Goal: Book appointment/travel/reservation

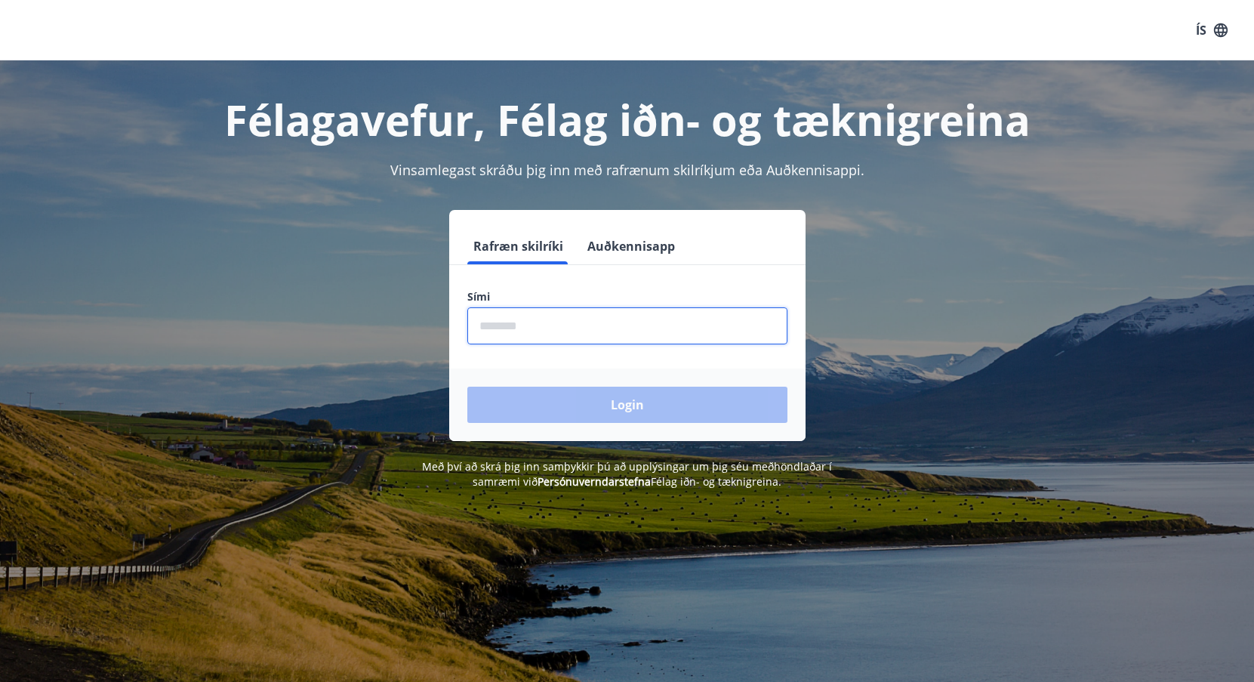
click at [490, 333] on input "phone" at bounding box center [627, 325] width 320 height 37
type input "********"
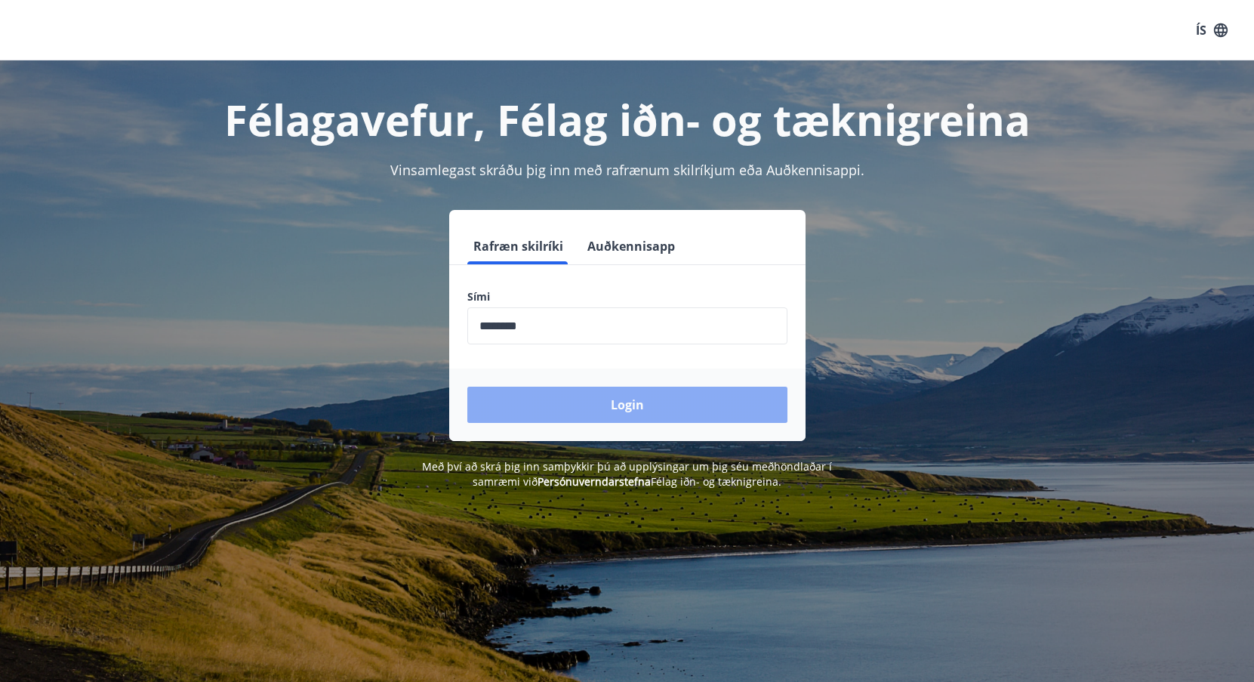
click at [633, 420] on button "Login" at bounding box center [627, 405] width 320 height 36
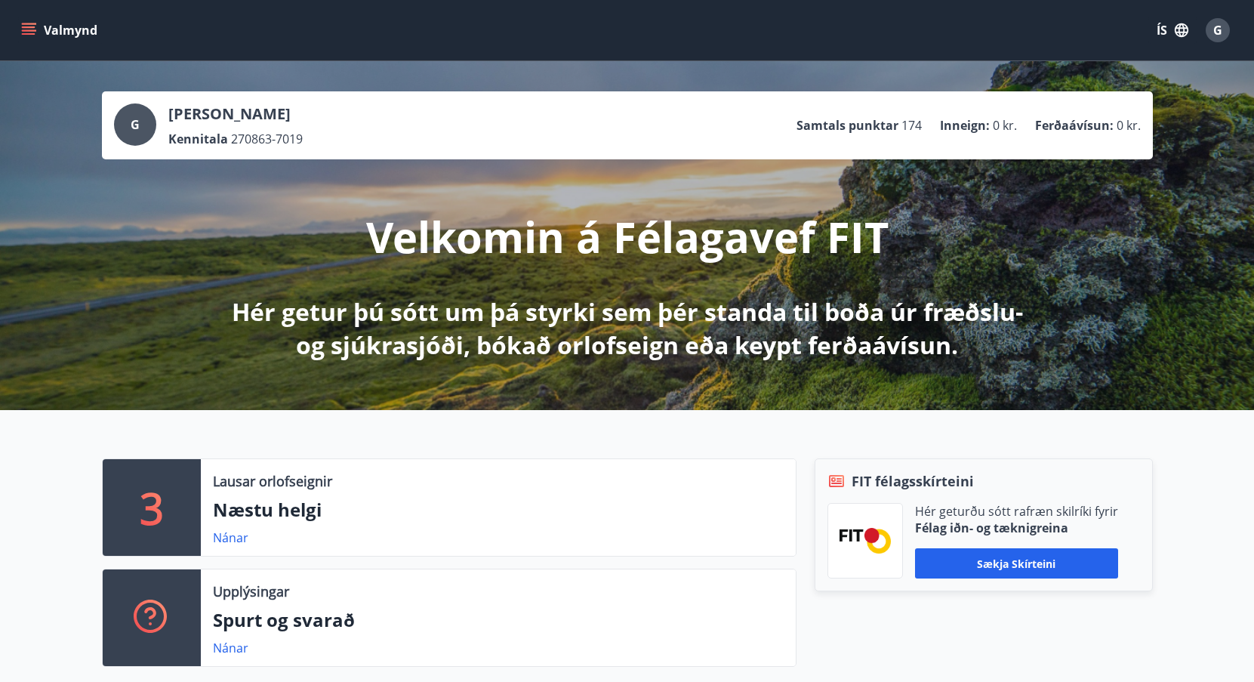
click at [58, 29] on button "Valmynd" at bounding box center [60, 30] width 85 height 27
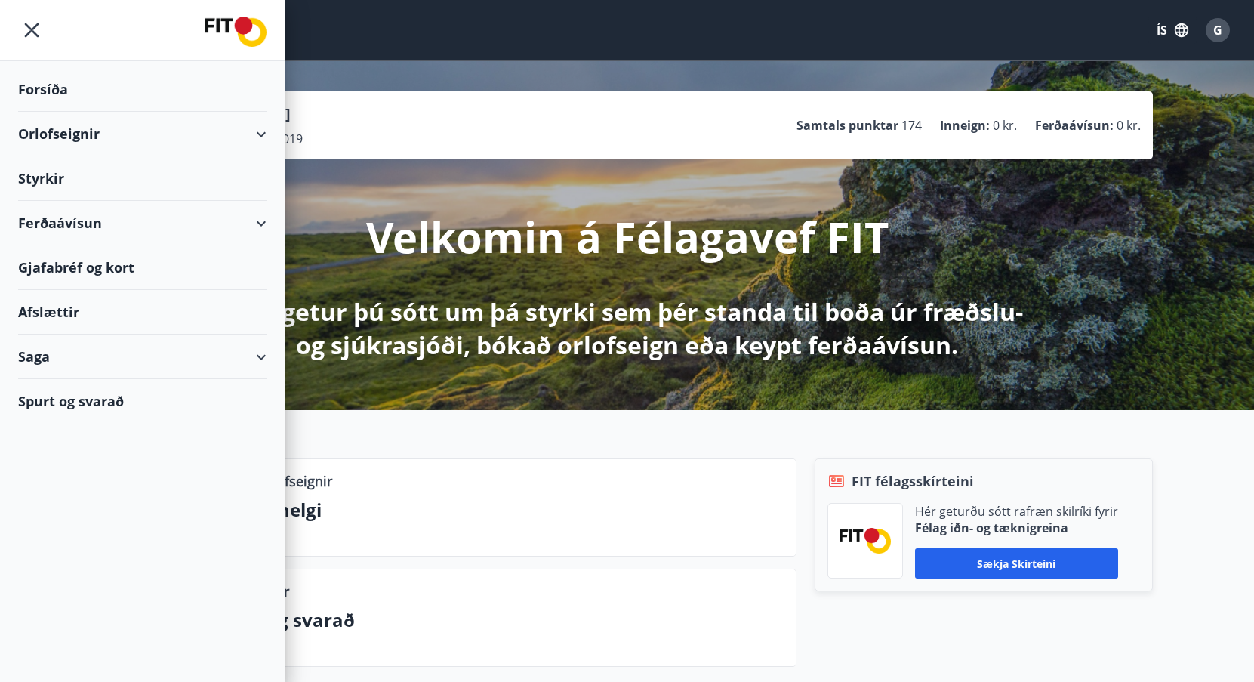
click at [533, 509] on p "Næstu helgi" at bounding box center [498, 510] width 571 height 26
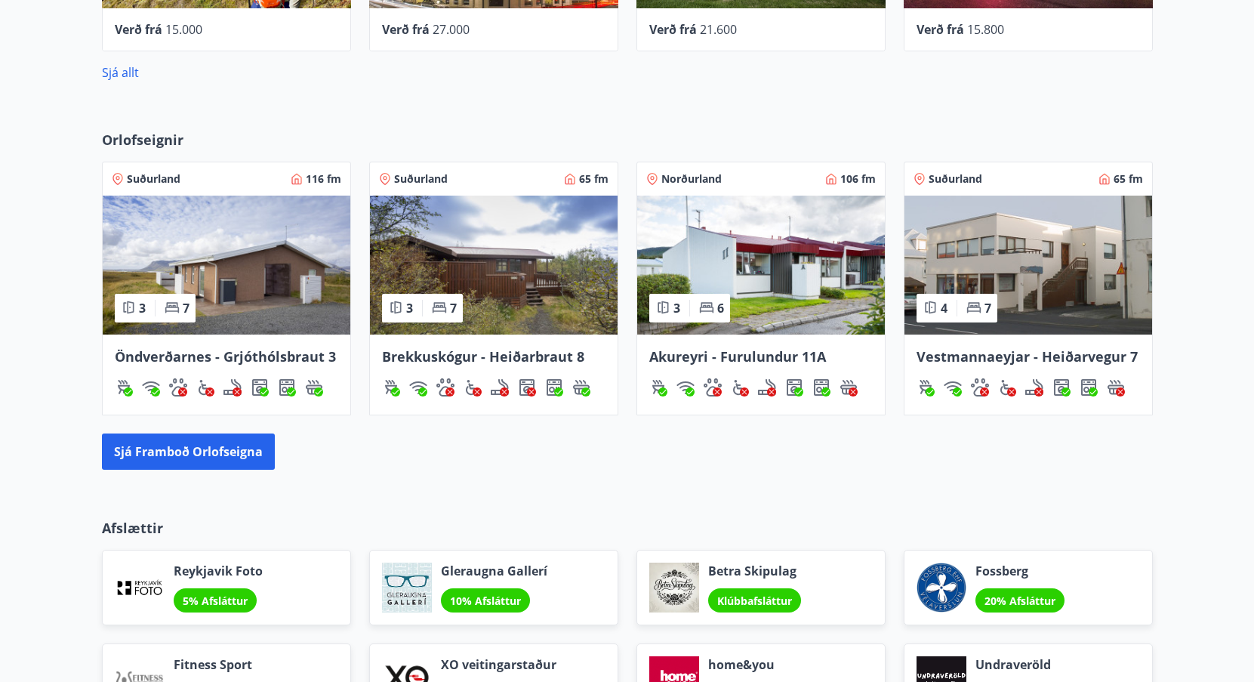
scroll to position [906, 0]
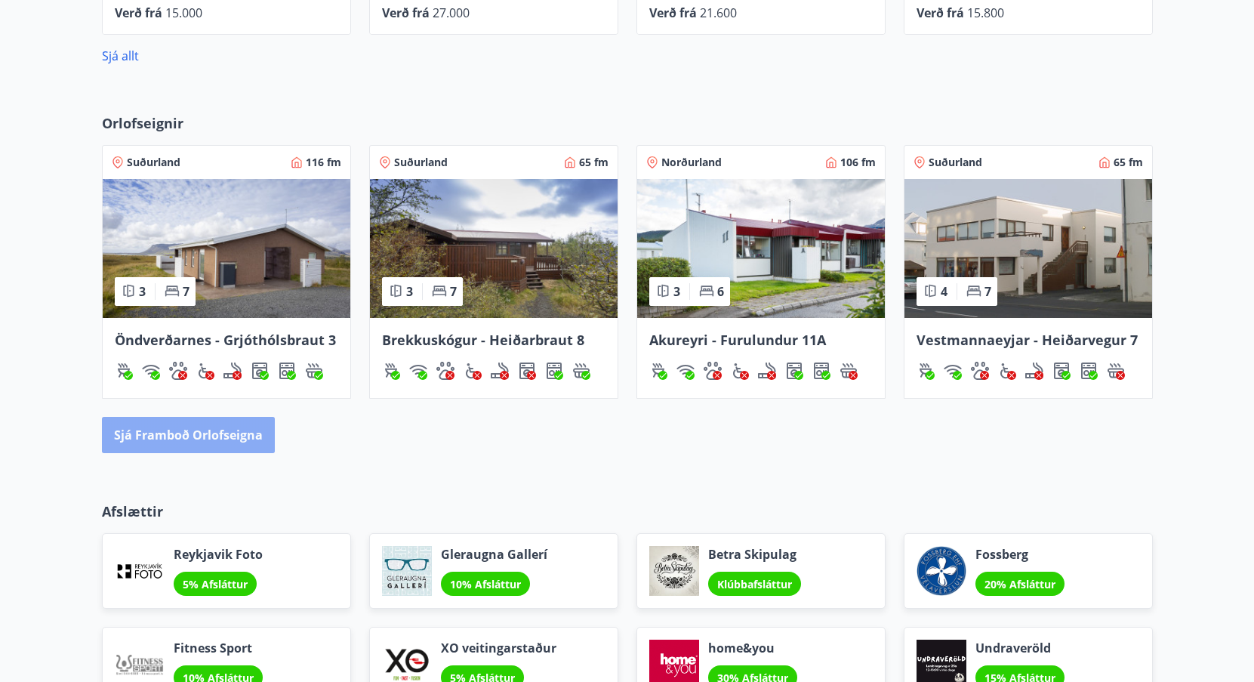
click at [210, 432] on button "Sjá framboð orlofseigna" at bounding box center [188, 435] width 173 height 36
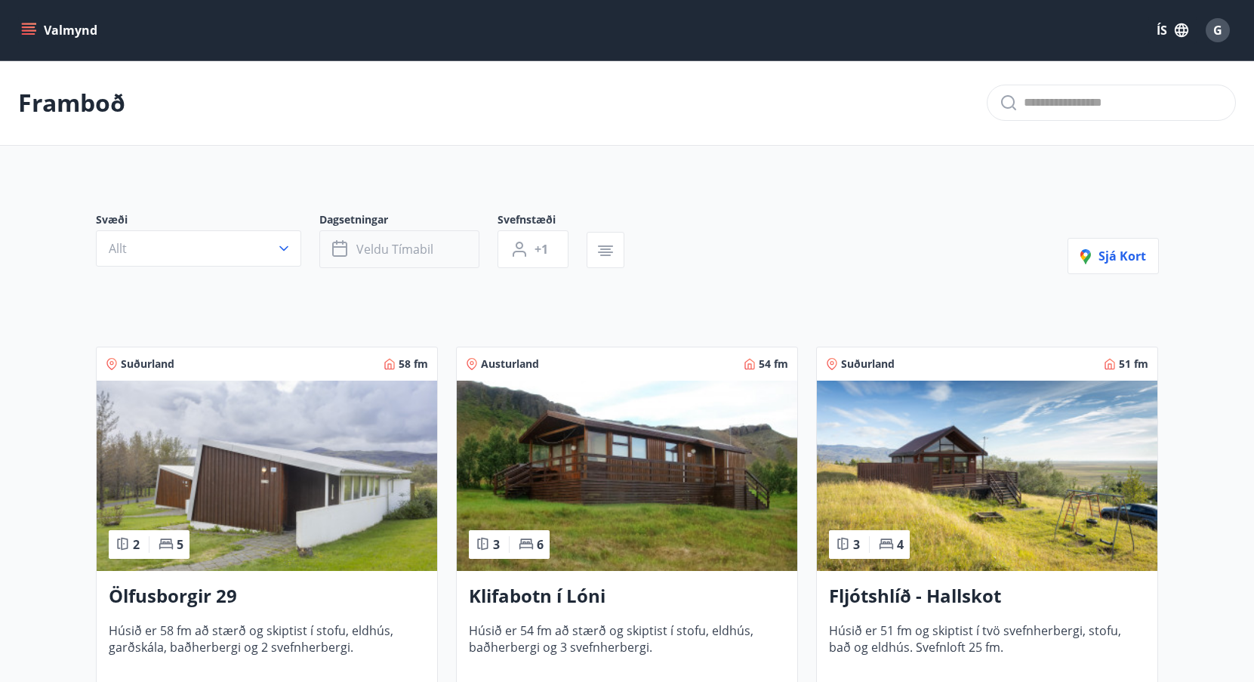
click at [377, 255] on span "Veldu tímabil" at bounding box center [394, 249] width 77 height 17
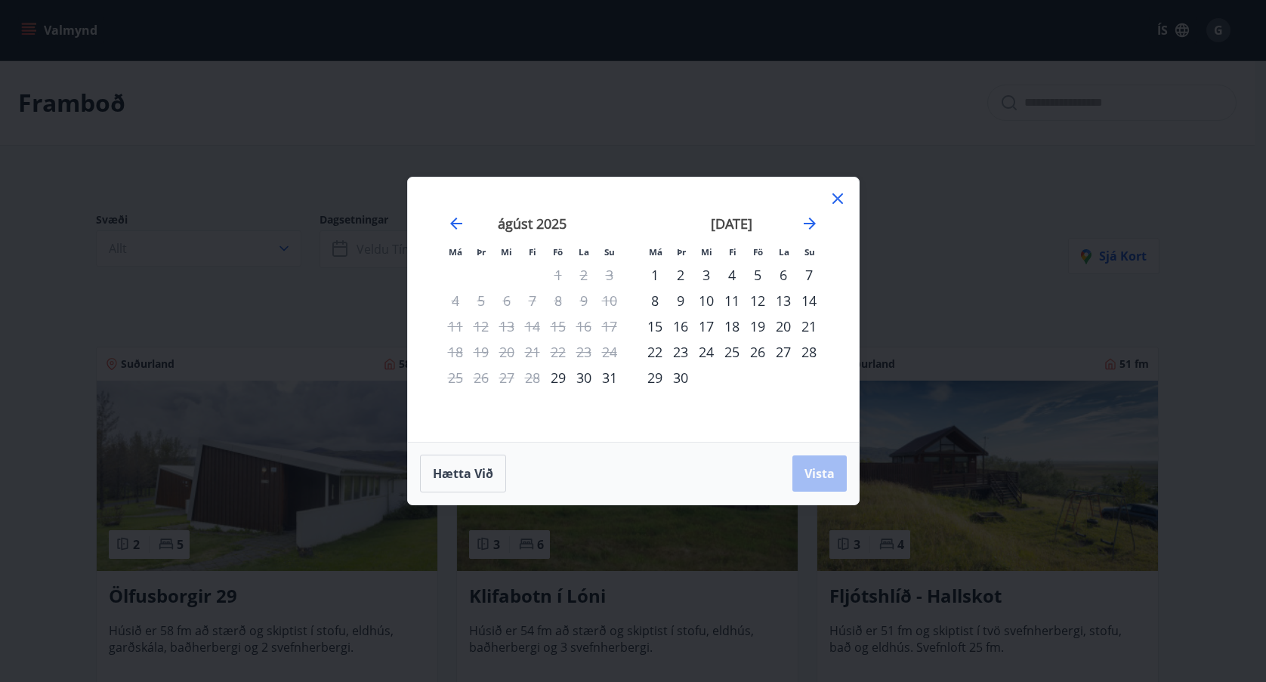
click at [819, 226] on div "september 2025" at bounding box center [732, 229] width 180 height 66
click at [809, 220] on icon "Move forward to switch to the next month." at bounding box center [809, 223] width 18 height 18
click at [682, 353] on div "23" at bounding box center [681, 352] width 26 height 26
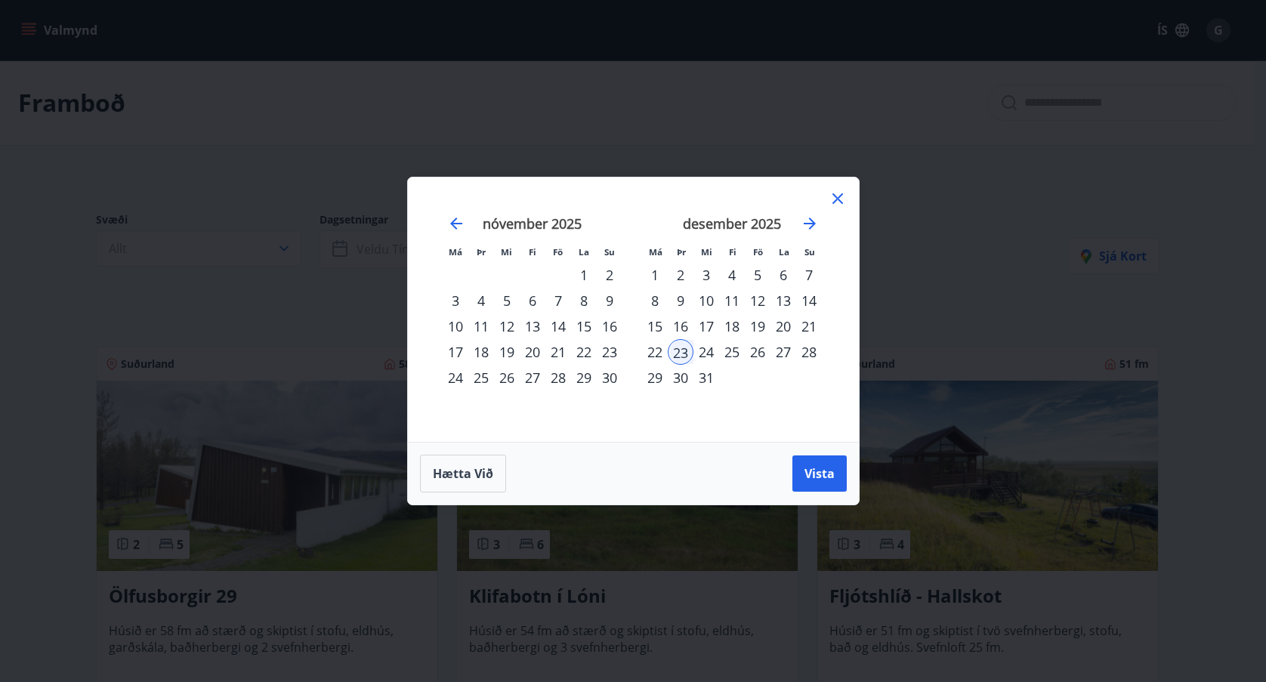
click at [806, 355] on div "28" at bounding box center [809, 352] width 26 height 26
click at [831, 483] on button "Vista" at bounding box center [819, 473] width 54 height 36
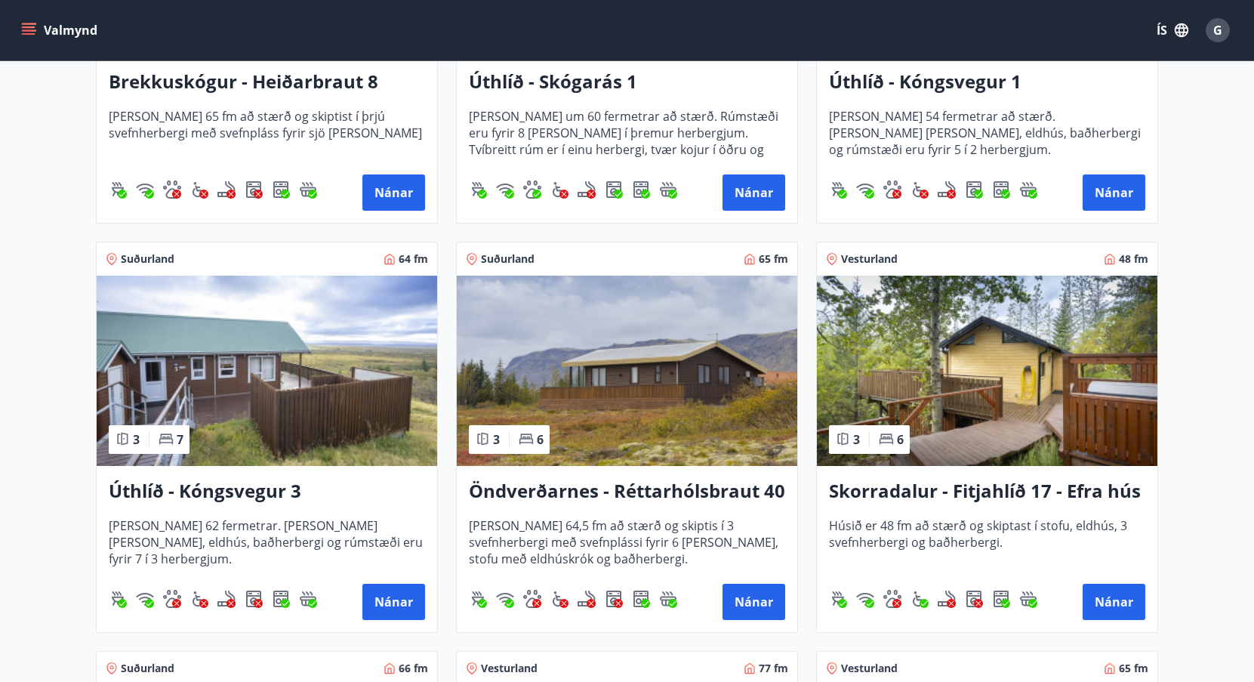
scroll to position [1359, 0]
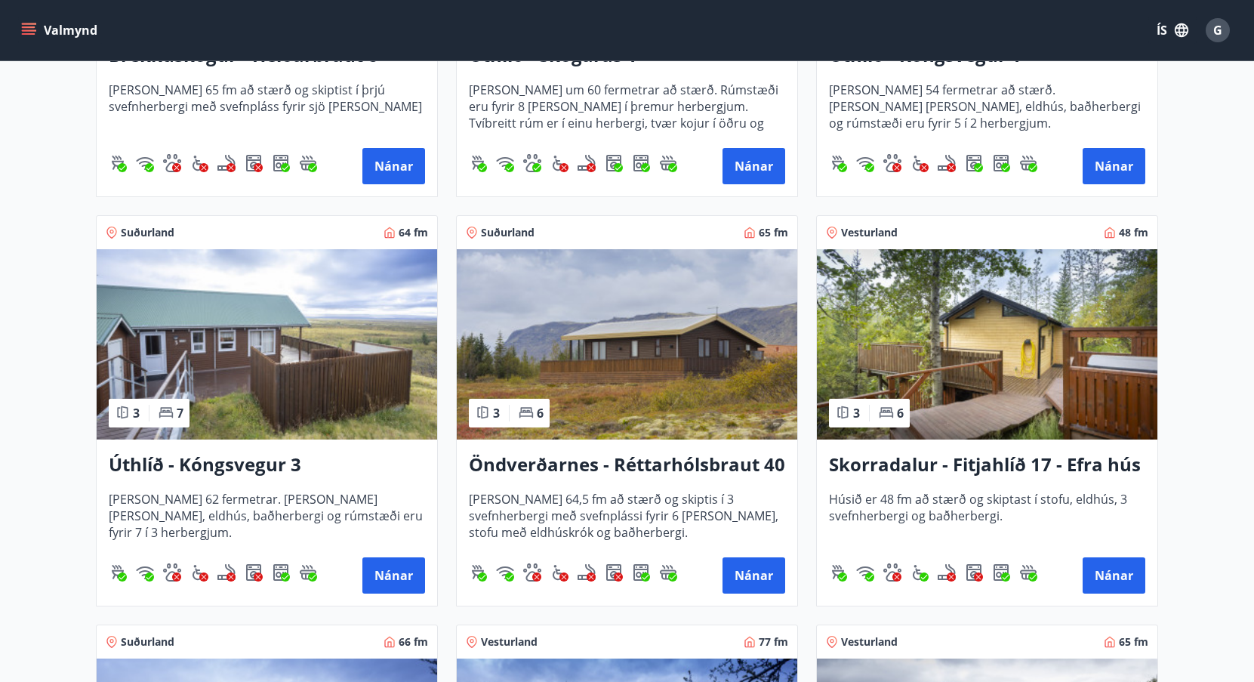
click at [693, 467] on h3 "Öndverðarnes - Réttarhólsbraut 40" at bounding box center [627, 465] width 316 height 27
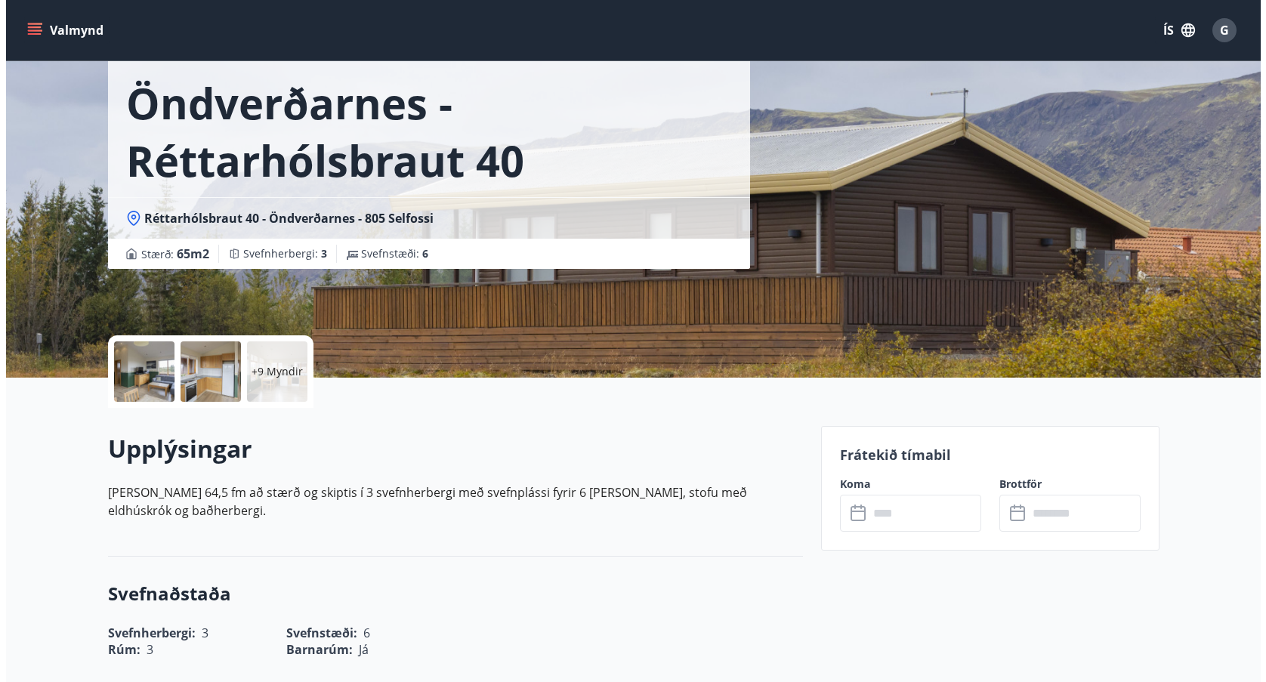
scroll to position [151, 0]
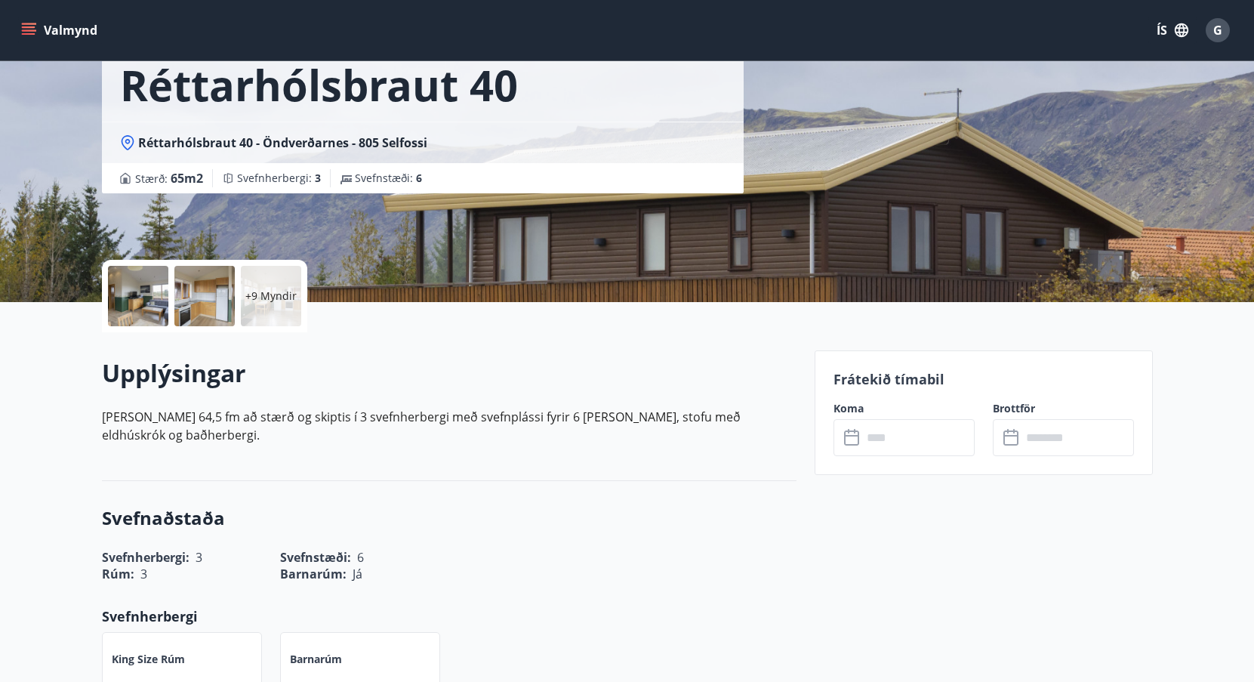
click at [159, 302] on div at bounding box center [138, 296] width 60 height 60
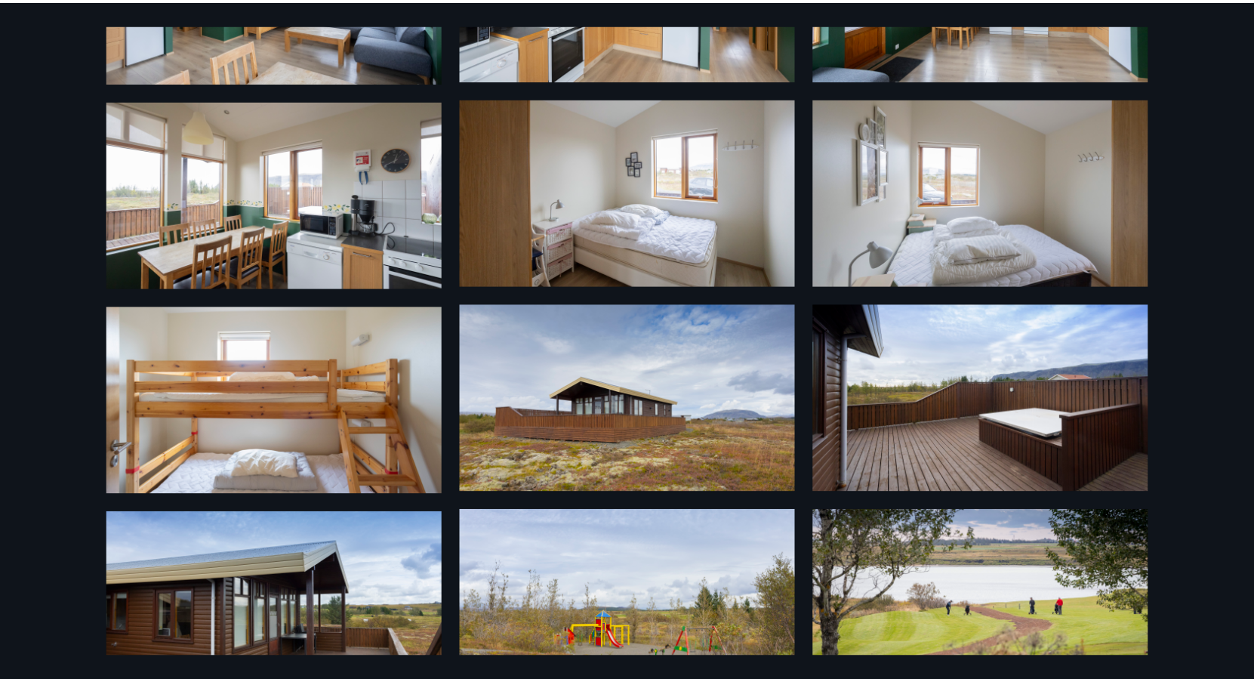
scroll to position [0, 0]
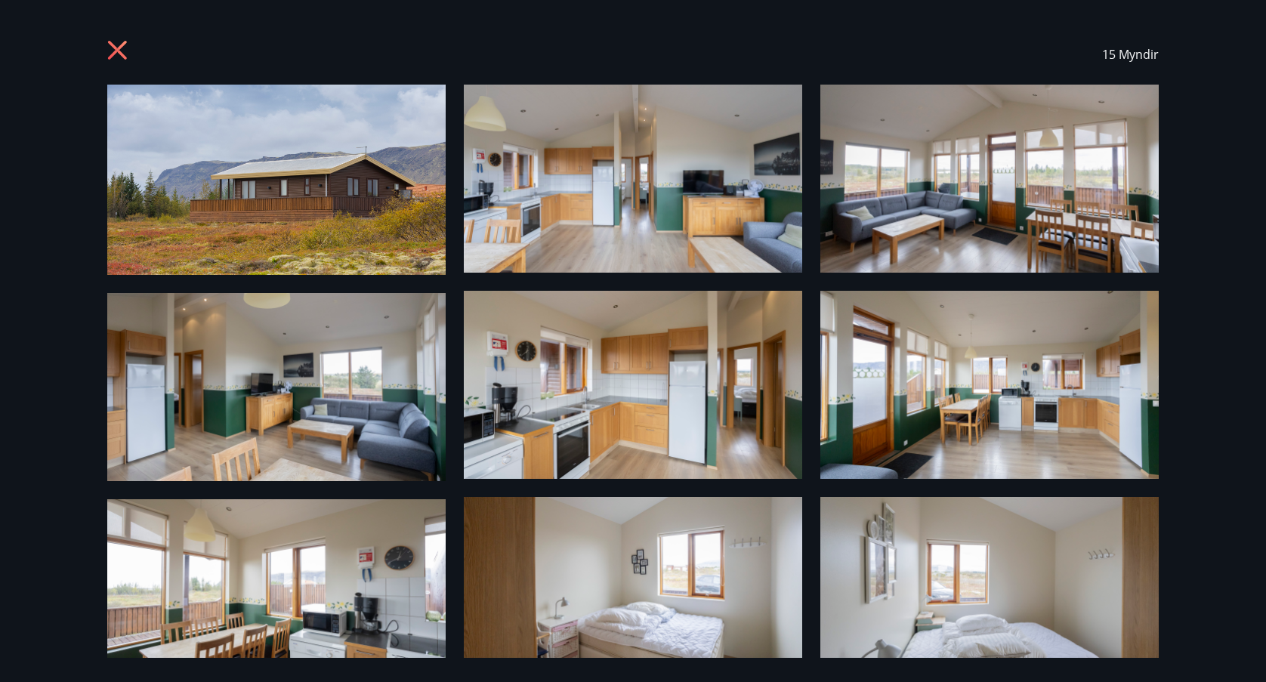
click at [120, 42] on icon at bounding box center [119, 52] width 24 height 24
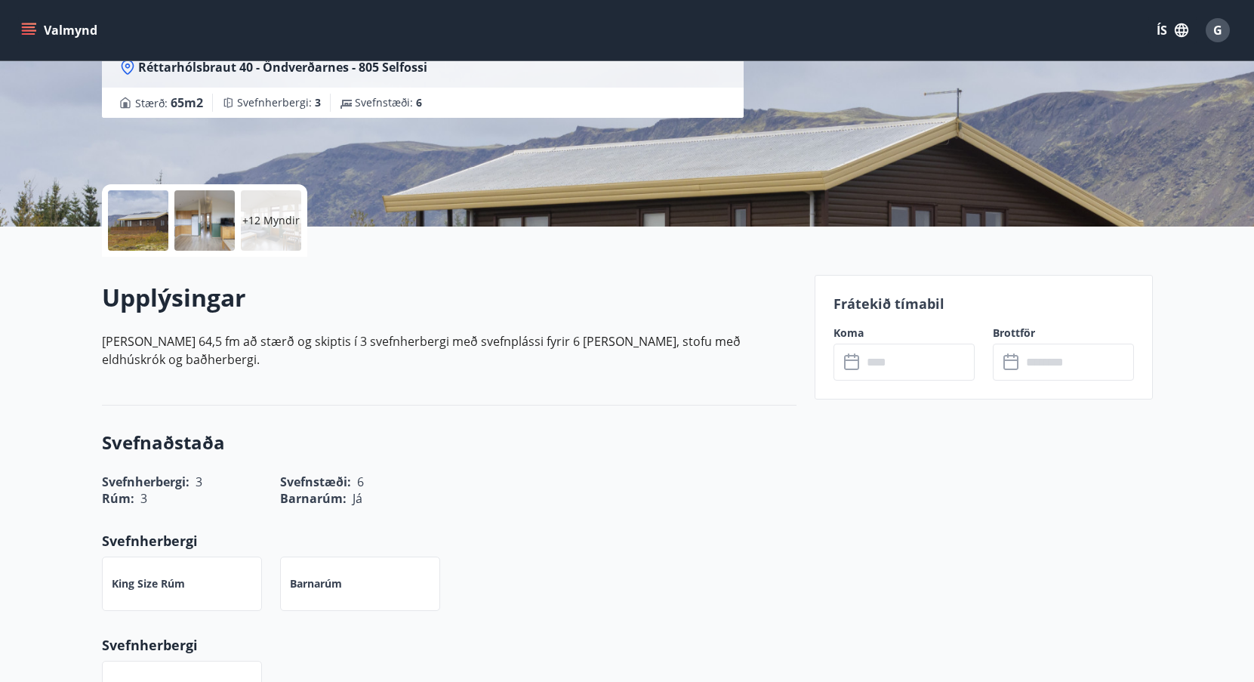
scroll to position [151, 0]
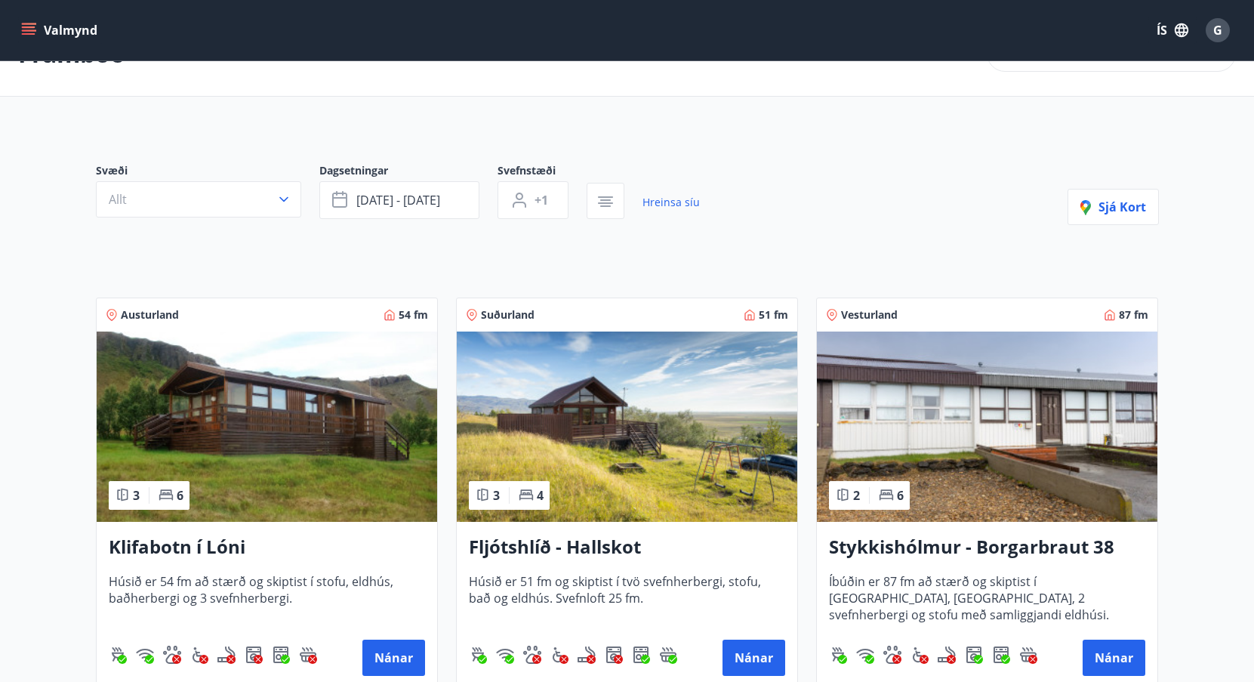
scroll to position [76, 0]
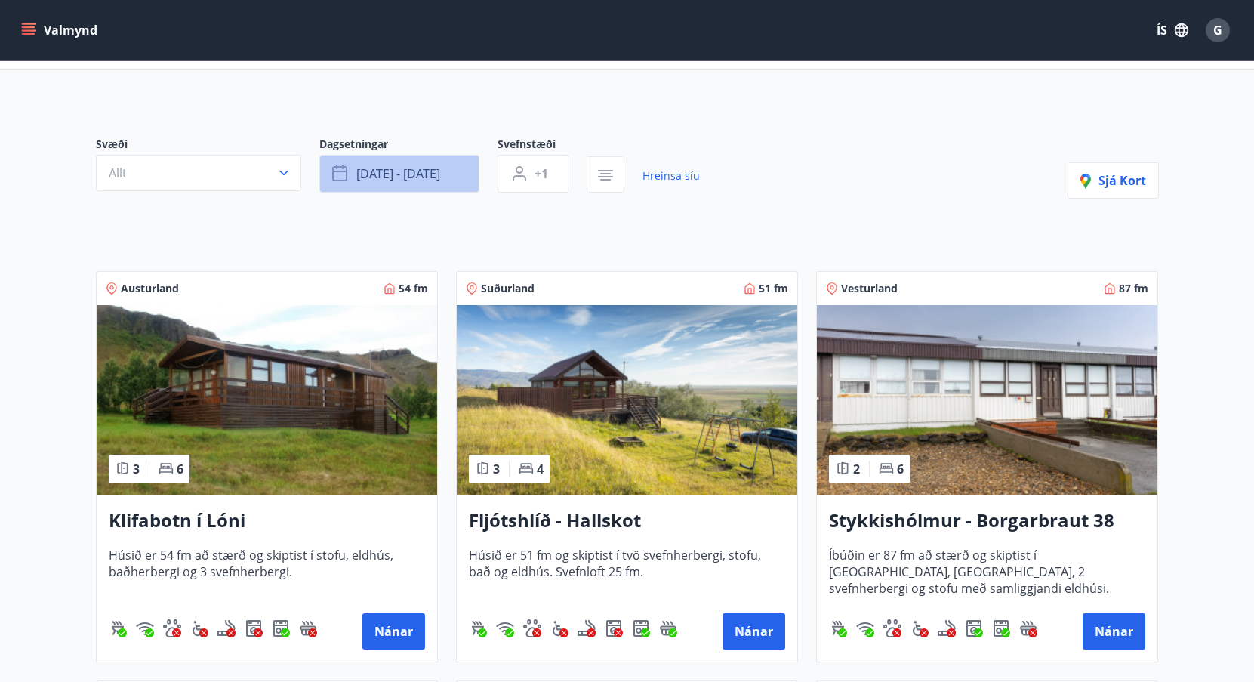
click at [374, 167] on span "des 23 - des 28" at bounding box center [398, 173] width 84 height 17
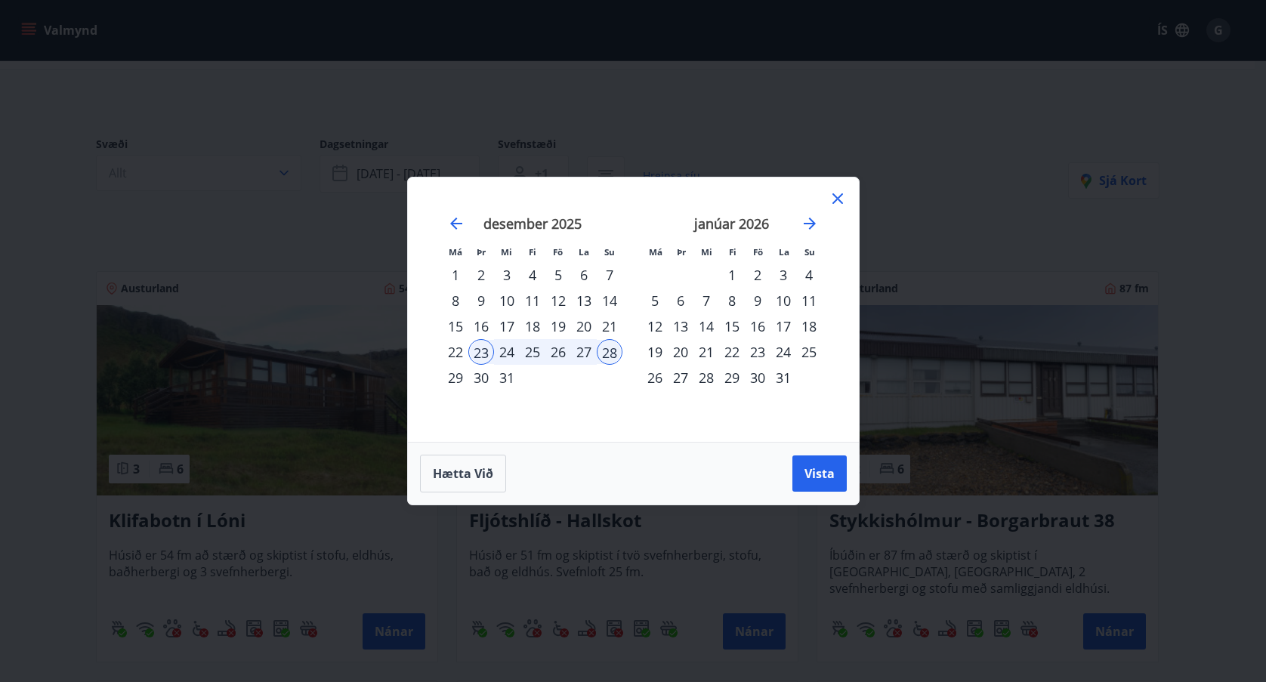
click at [587, 355] on div "27" at bounding box center [584, 352] width 26 height 26
click at [480, 356] on div "23" at bounding box center [481, 352] width 26 height 26
click at [584, 354] on div "27" at bounding box center [584, 352] width 26 height 26
click at [822, 481] on span "Vista" at bounding box center [819, 473] width 30 height 17
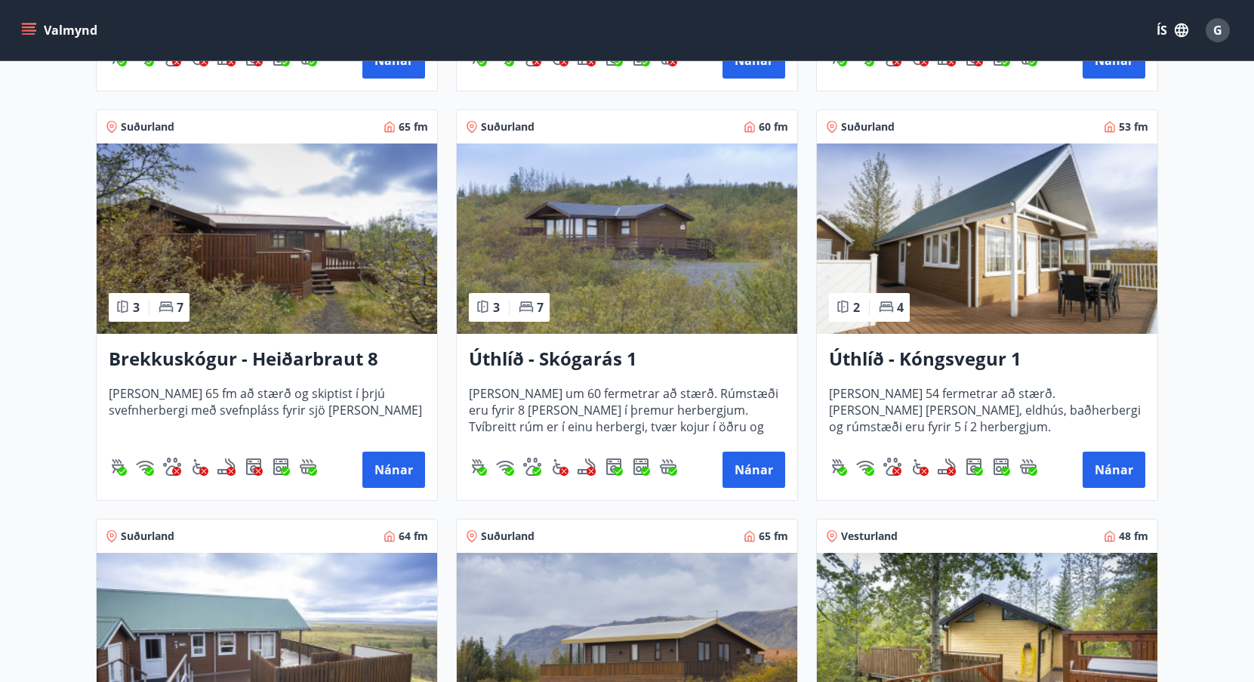
scroll to position [1057, 0]
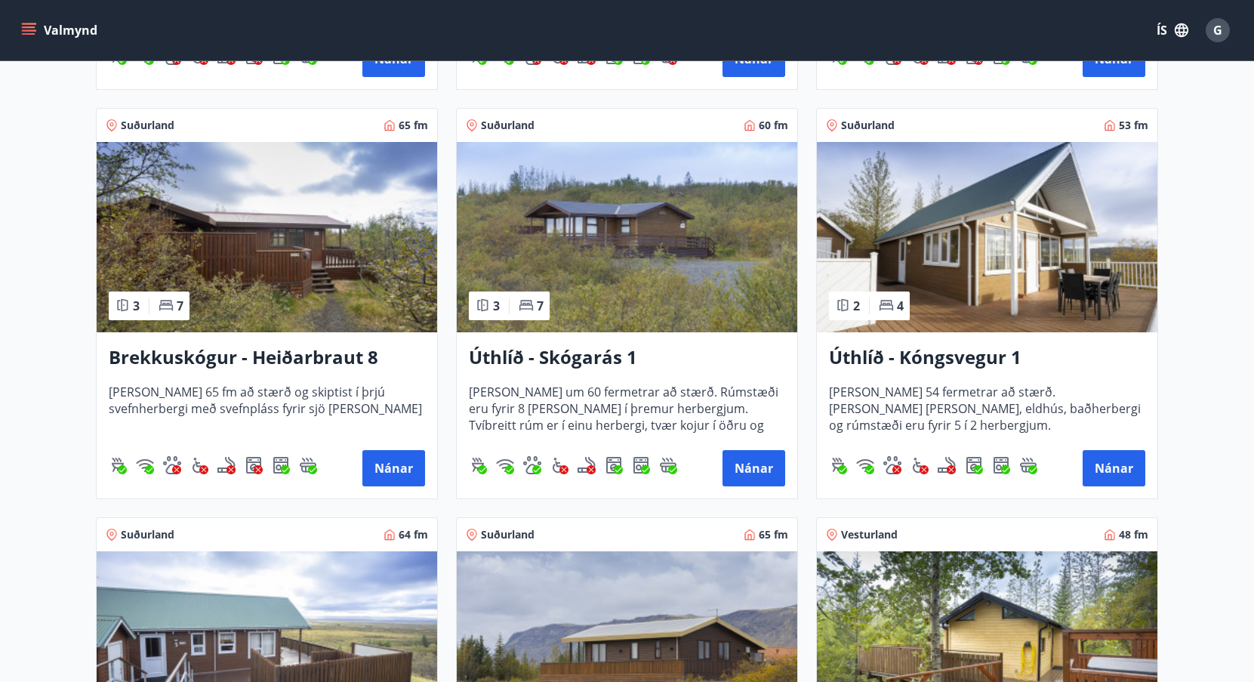
click at [282, 354] on h3 "Brekkuskógur - Heiðarbraut 8" at bounding box center [267, 357] width 316 height 27
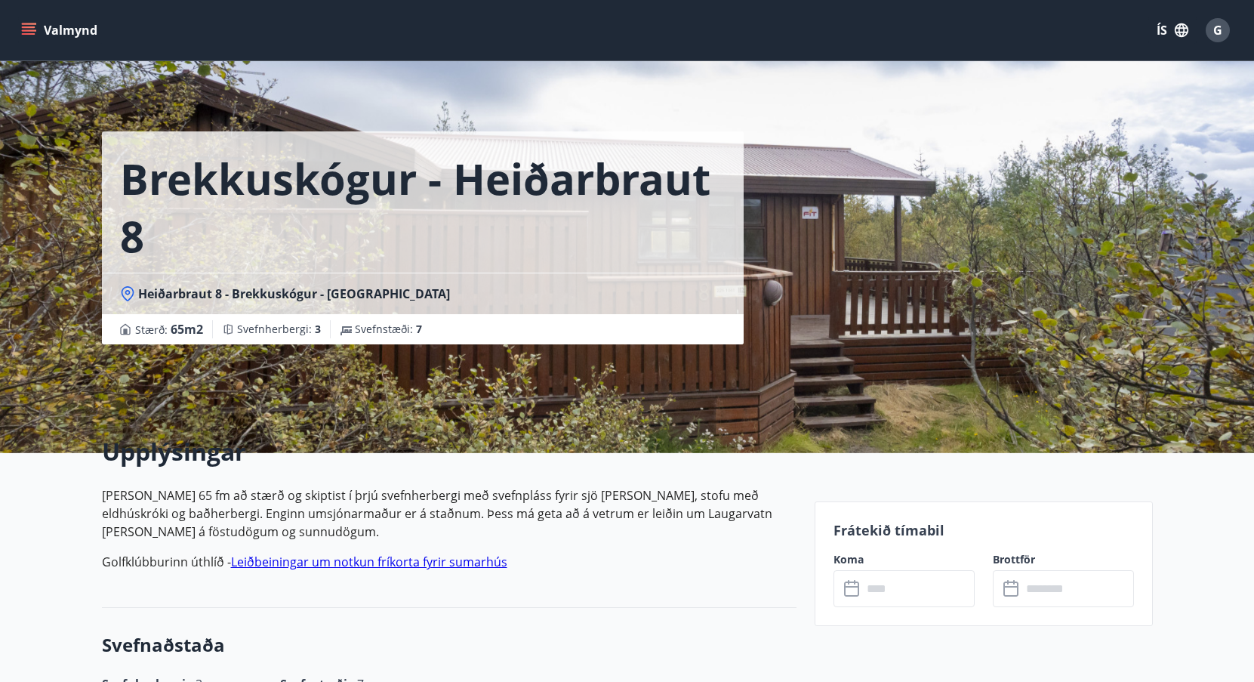
click at [907, 241] on div "Brekkuskógur - Heiðarbraut 8 Heiðarbraut 8 - Brekkuskógur - Bláskógabyggð - Árn…" at bounding box center [627, 226] width 1051 height 453
click at [889, 291] on div "Brekkuskógur - Heiðarbraut 8 Heiðarbraut 8 - Brekkuskógur - Bláskógabyggð - Árn…" at bounding box center [627, 226] width 1051 height 453
click at [1182, 250] on div "Brekkuskógur - Heiðarbraut 8 Heiðarbraut 8 - Brekkuskógur - Bláskógabyggð - Árn…" at bounding box center [627, 226] width 1254 height 453
drag, startPoint x: 1244, startPoint y: 245, endPoint x: 674, endPoint y: 457, distance: 608.1
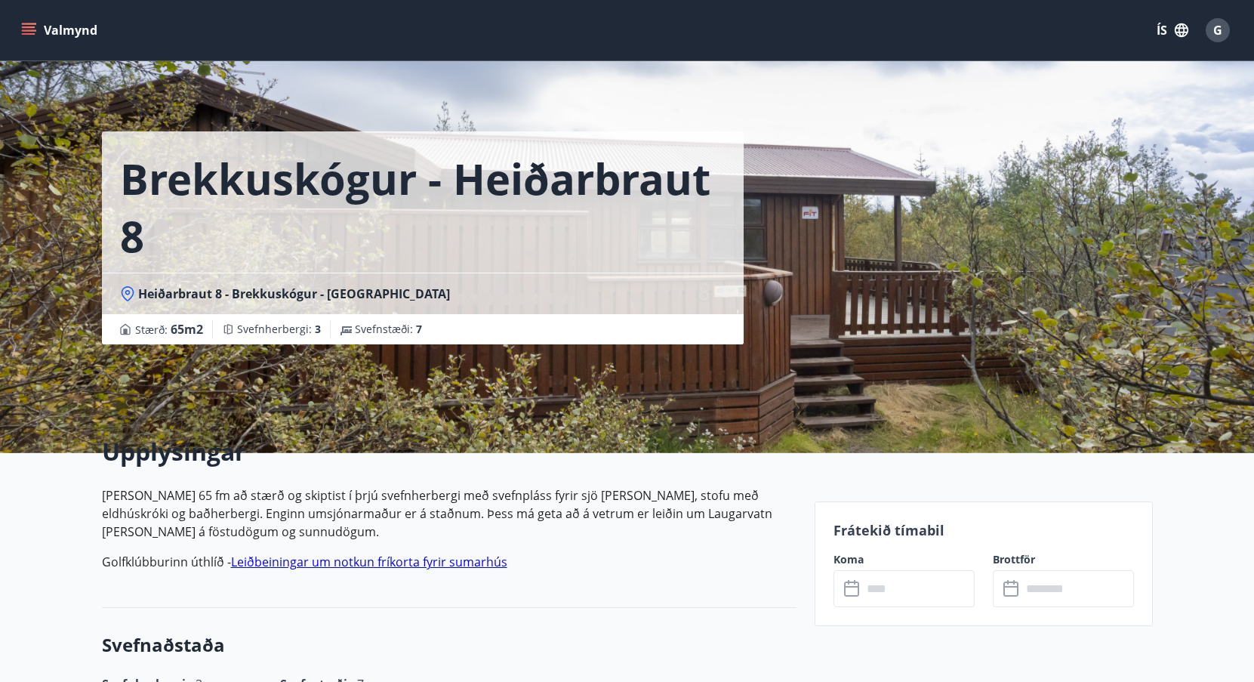
click at [1198, 247] on div "Brekkuskógur - Heiðarbraut 8 Heiðarbraut 8 - Brekkuskógur - Bláskógabyggð - Árn…" at bounding box center [627, 226] width 1254 height 453
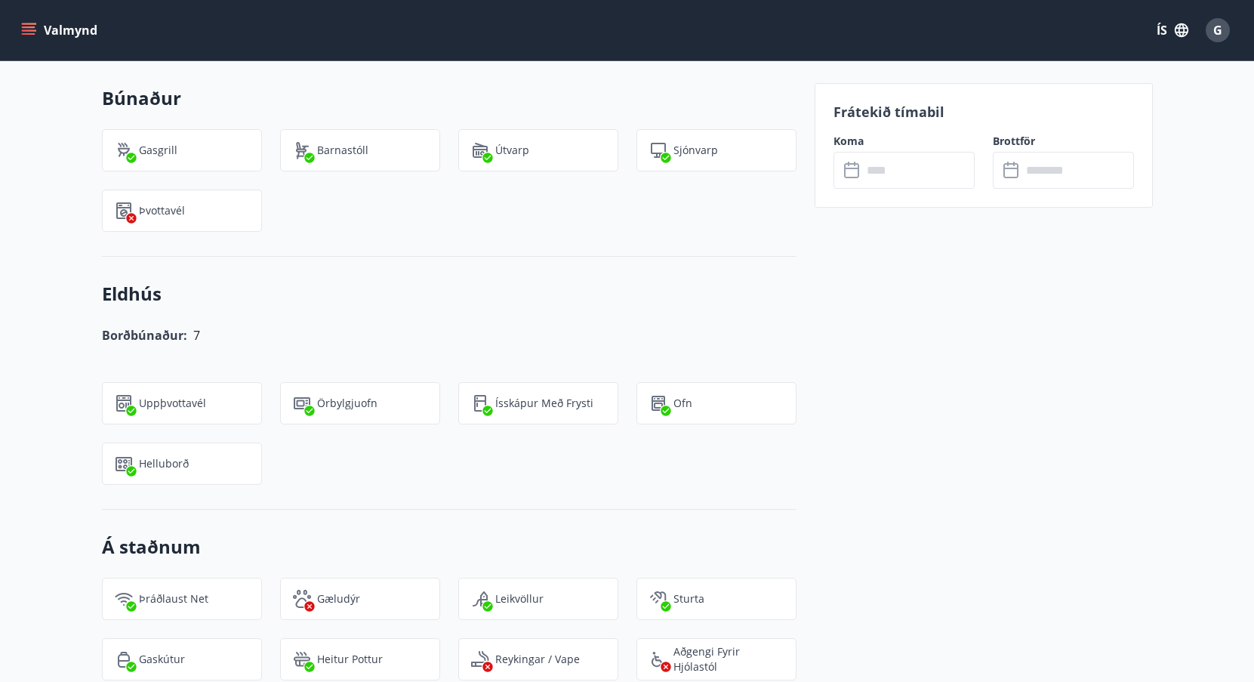
scroll to position [966, 0]
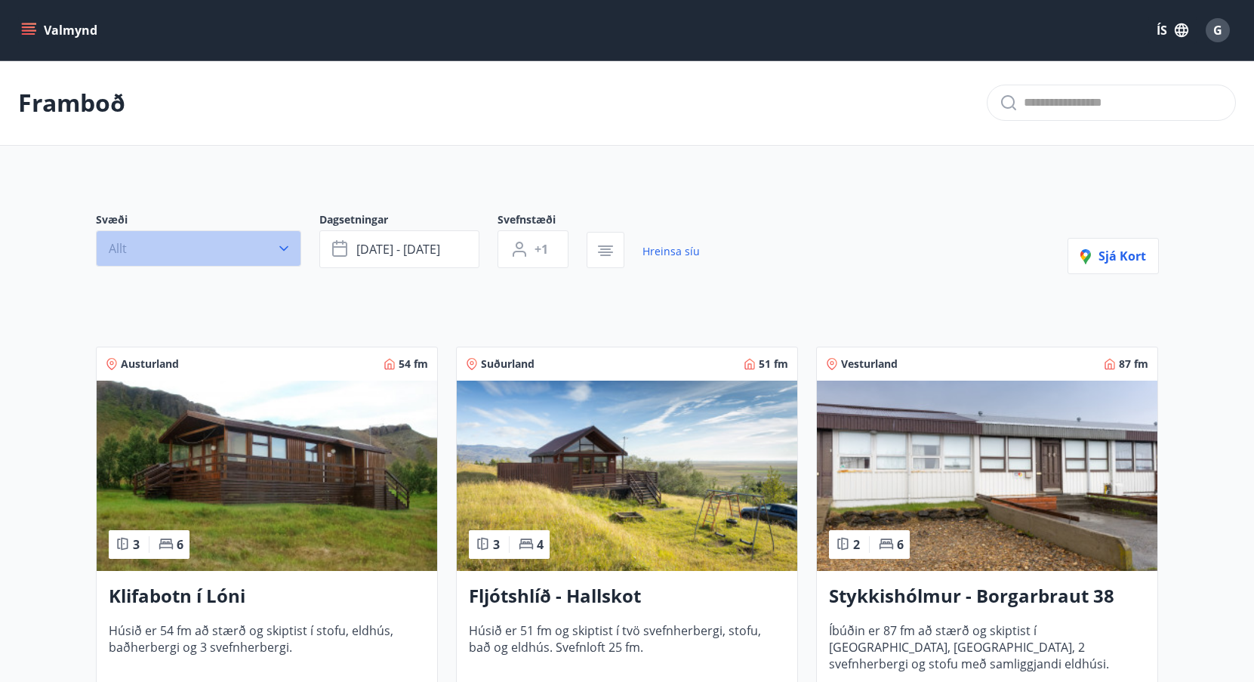
click at [285, 244] on icon "button" at bounding box center [283, 248] width 15 height 15
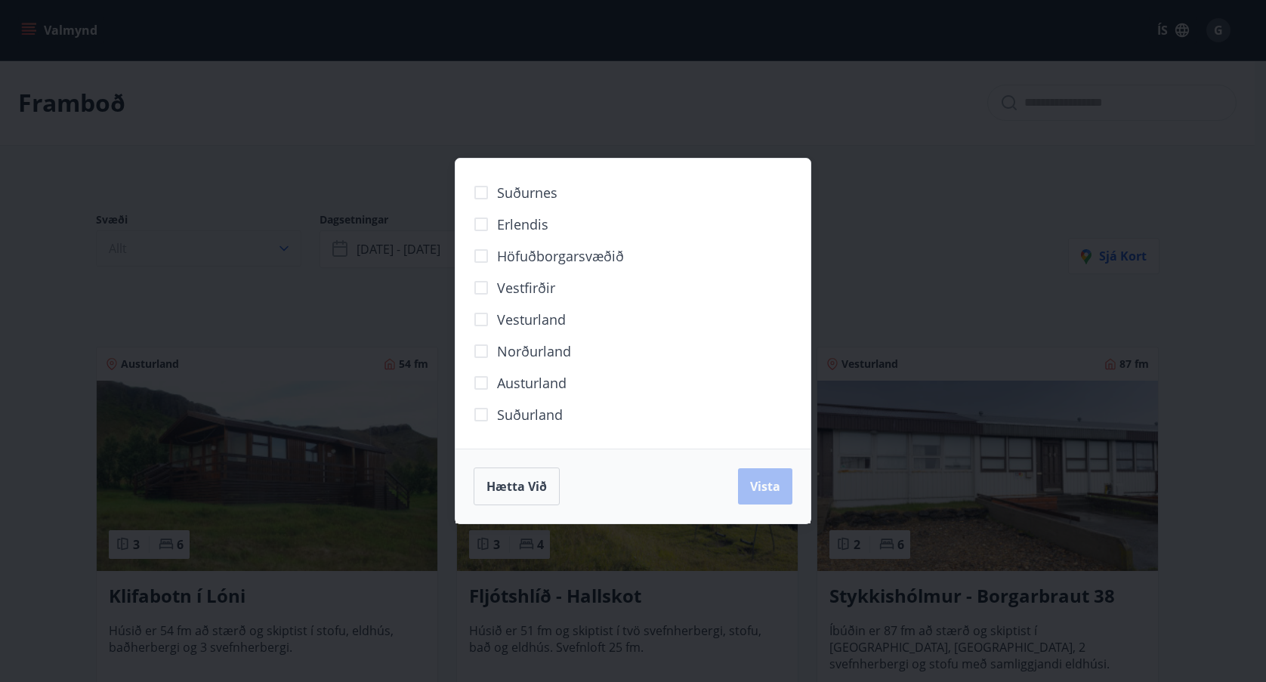
click at [285, 244] on div "Suðurnes Erlendis Höfuðborgarsvæðið Vestfirðir Vesturland Norðurland Austurland…" at bounding box center [633, 341] width 1266 height 682
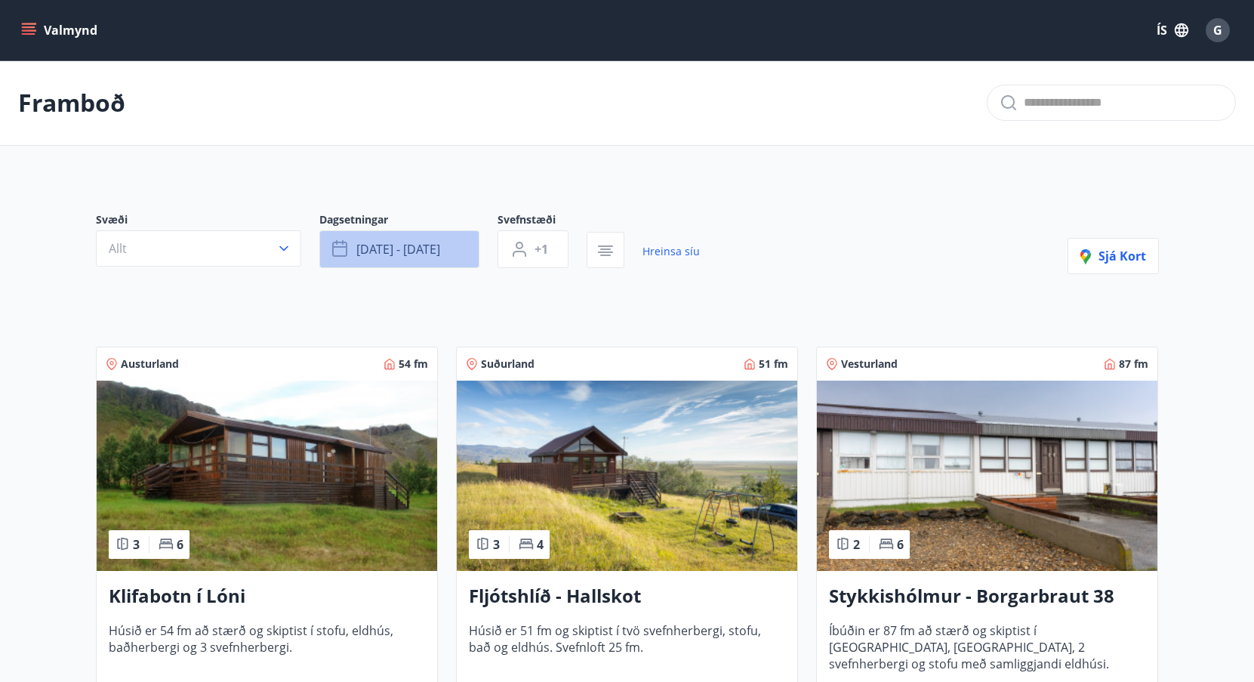
click at [440, 245] on span "des 23 - des 28" at bounding box center [398, 249] width 84 height 17
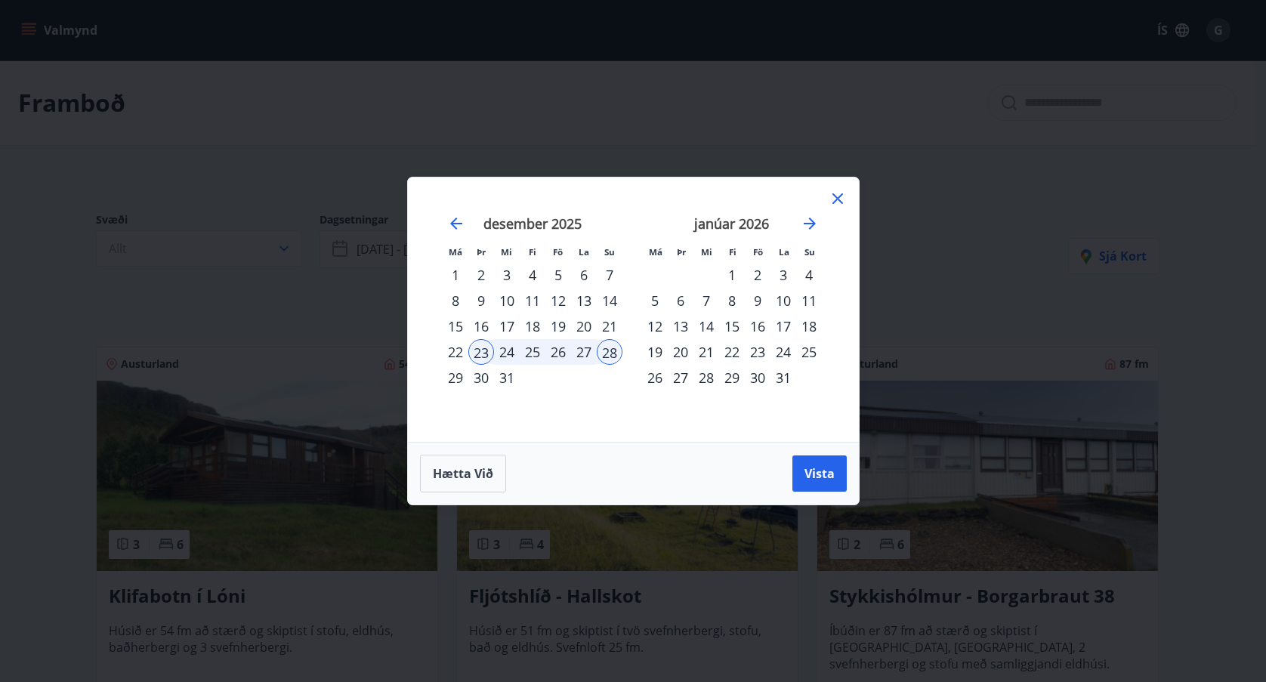
click at [534, 356] on div "25" at bounding box center [533, 352] width 26 height 26
click at [504, 353] on div "24" at bounding box center [507, 352] width 26 height 26
click at [482, 352] on div "23" at bounding box center [481, 352] width 26 height 26
click at [510, 353] on div "24" at bounding box center [507, 352] width 26 height 26
click at [581, 353] on div "27" at bounding box center [584, 352] width 26 height 26
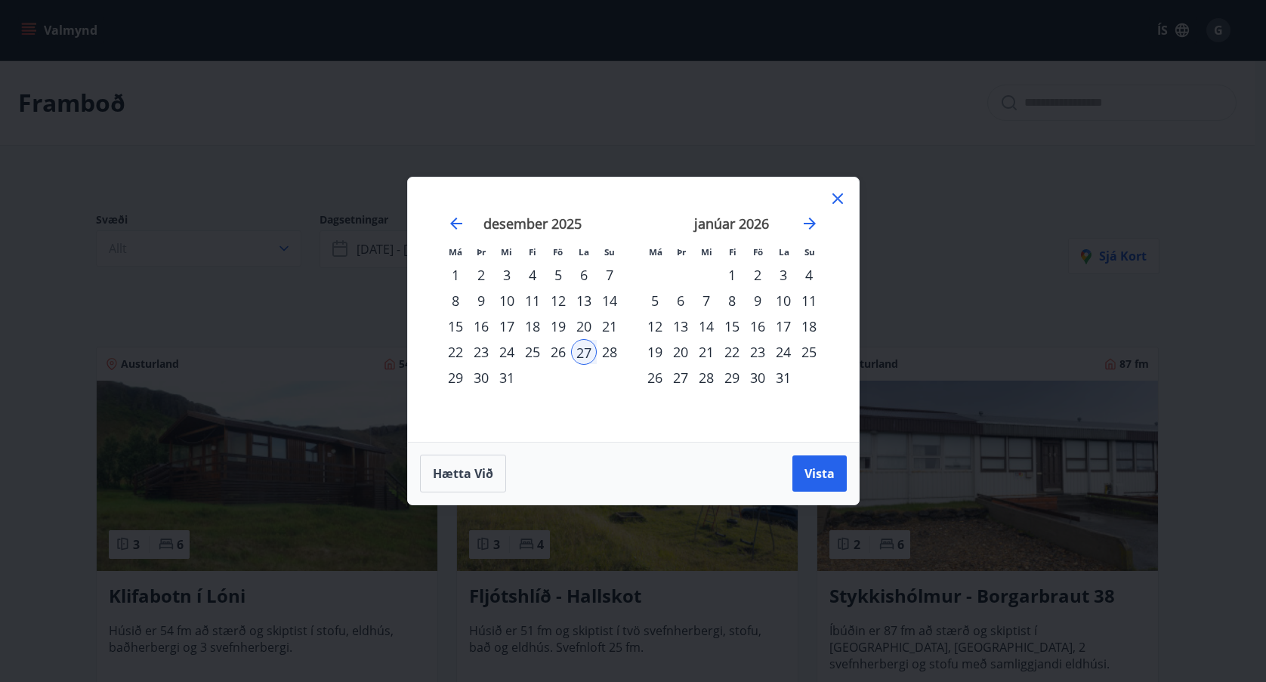
click at [508, 351] on div "24" at bounding box center [507, 352] width 26 height 26
click at [586, 351] on div "27" at bounding box center [584, 352] width 26 height 26
click at [808, 477] on span "Vista" at bounding box center [819, 473] width 30 height 17
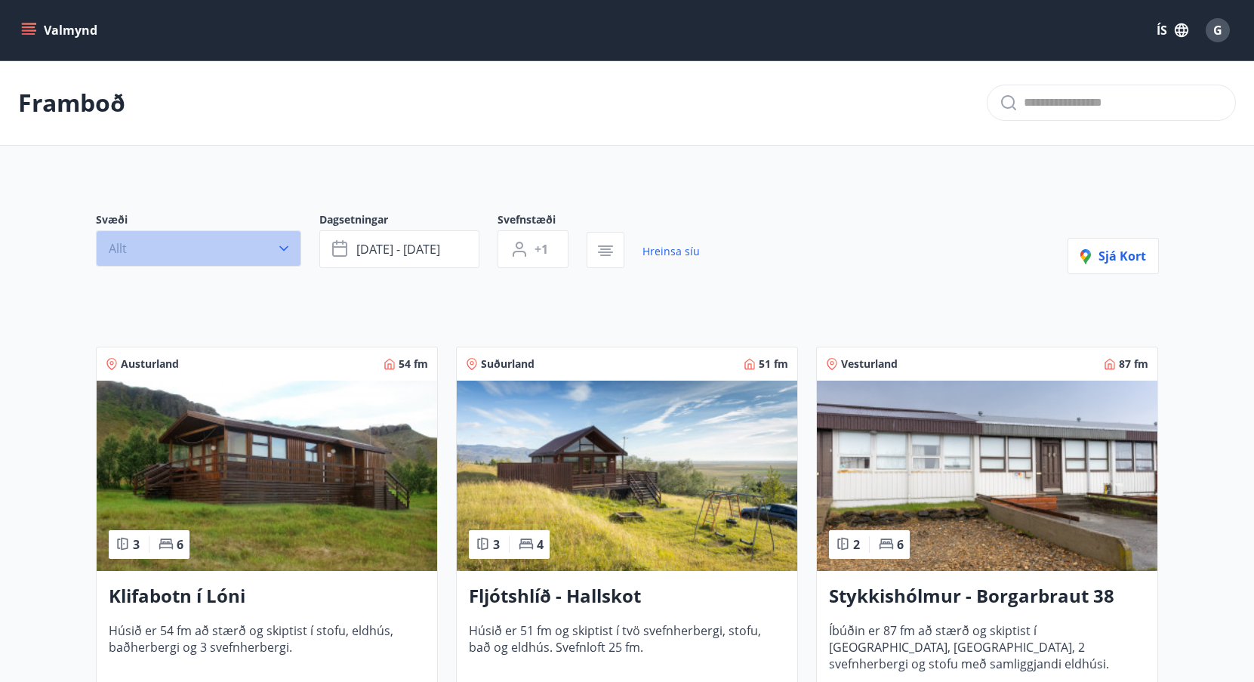
click at [288, 248] on icon "button" at bounding box center [283, 248] width 15 height 15
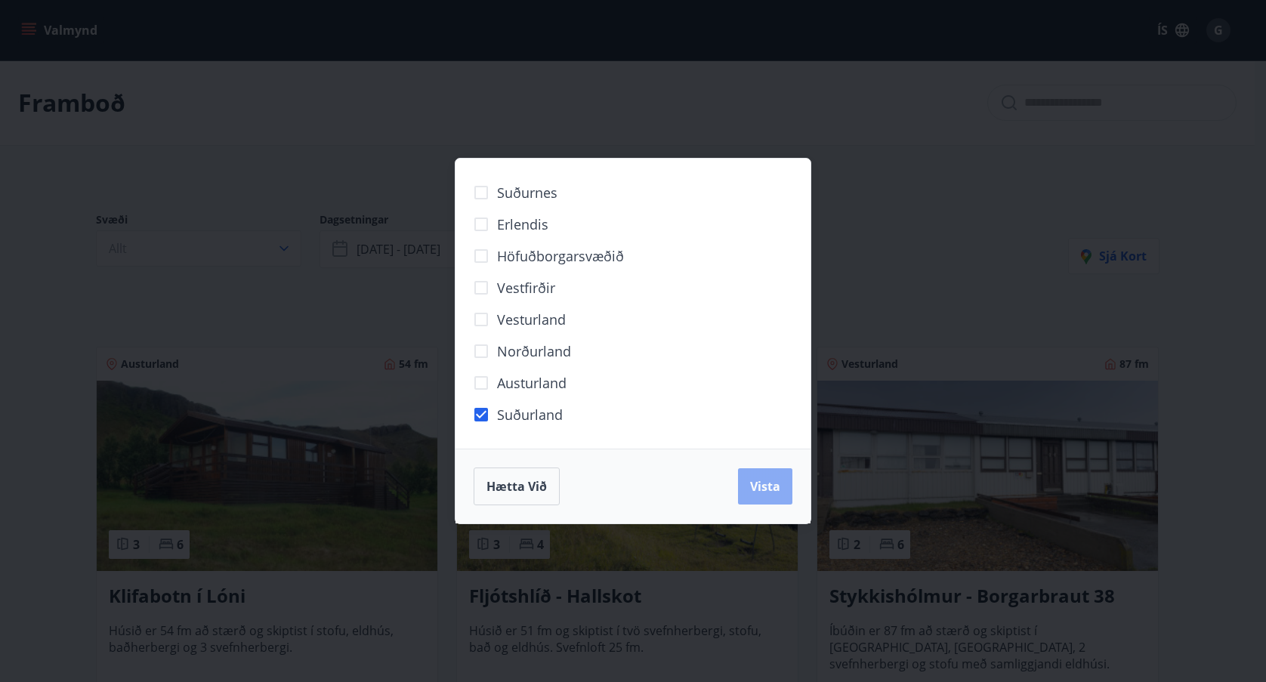
click at [776, 486] on span "Vista" at bounding box center [765, 486] width 30 height 17
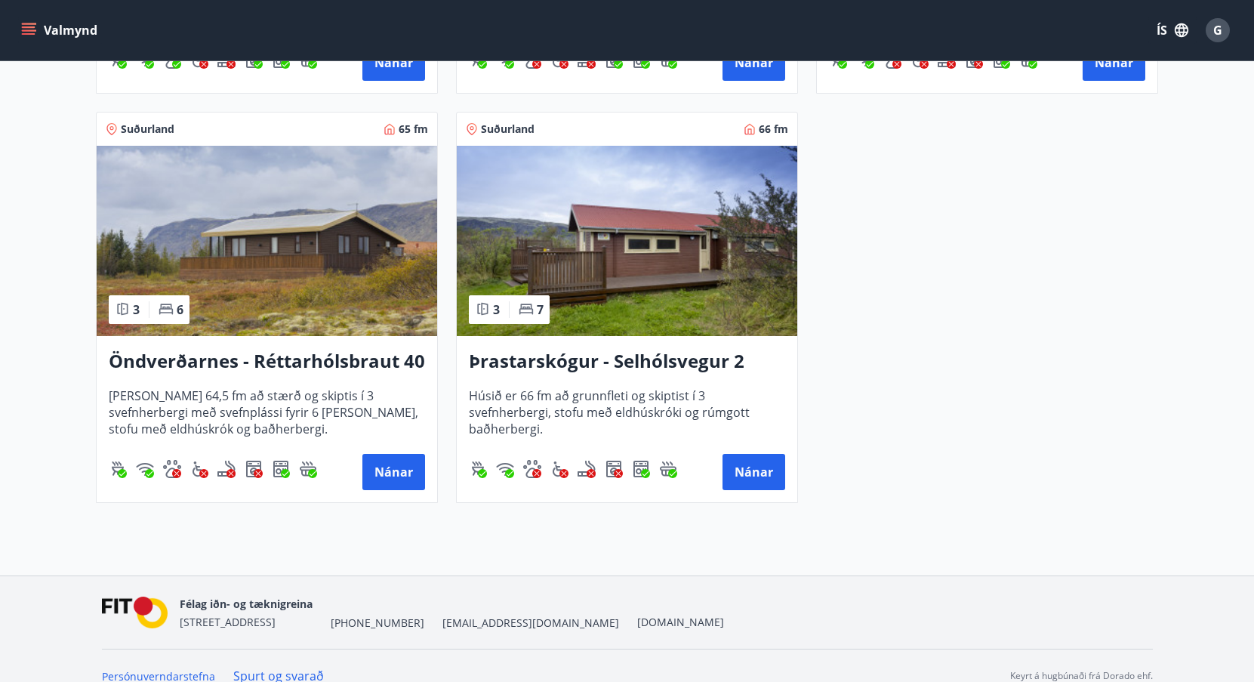
scroll to position [1110, 0]
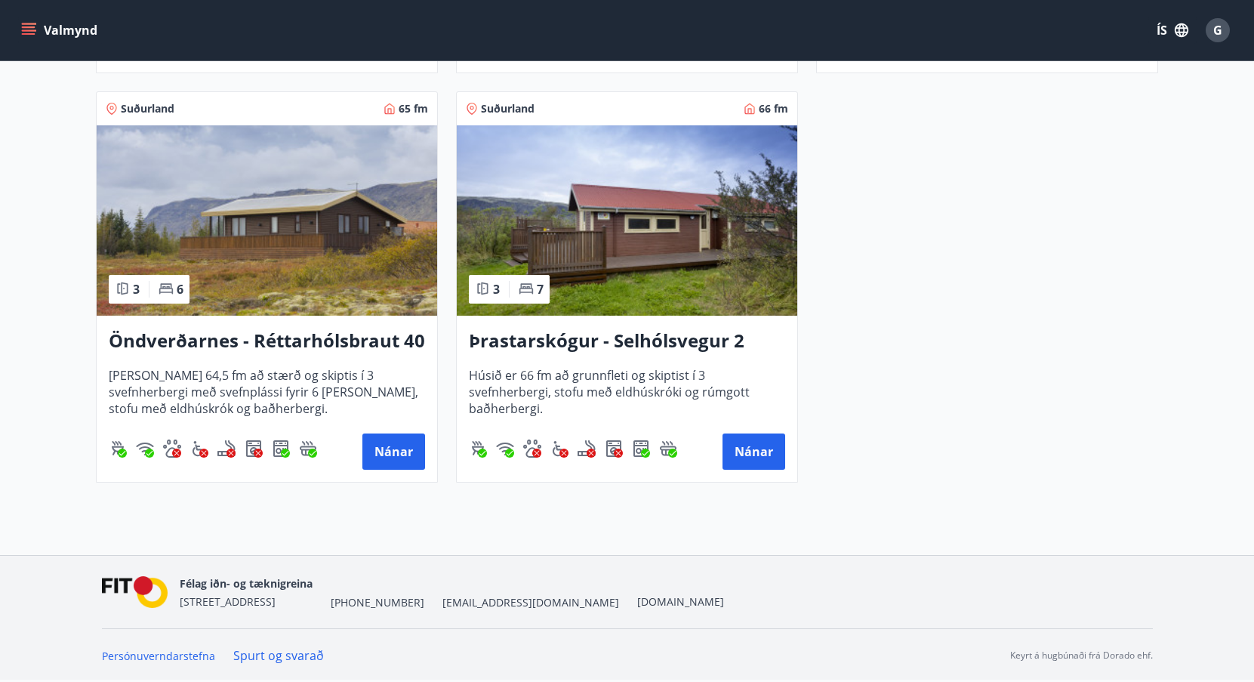
click at [624, 341] on h3 "Þrastarskógur - Selhólsvegur 2" at bounding box center [627, 341] width 316 height 27
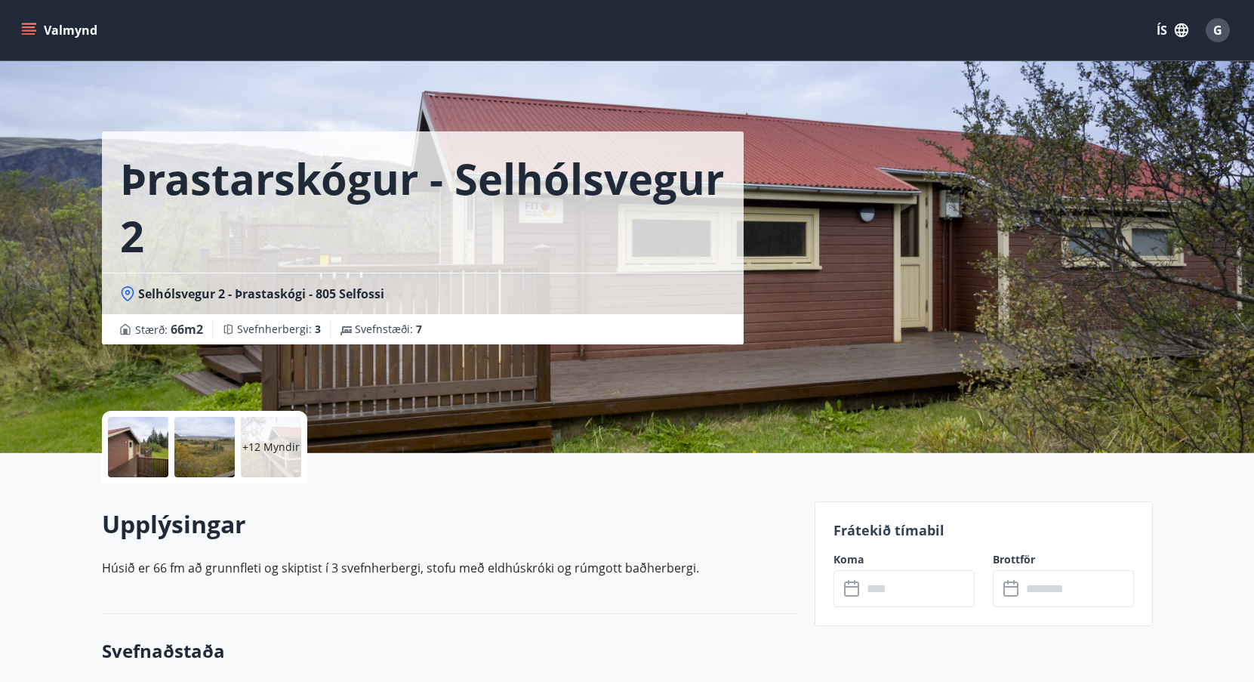
click at [203, 441] on div at bounding box center [204, 447] width 60 height 60
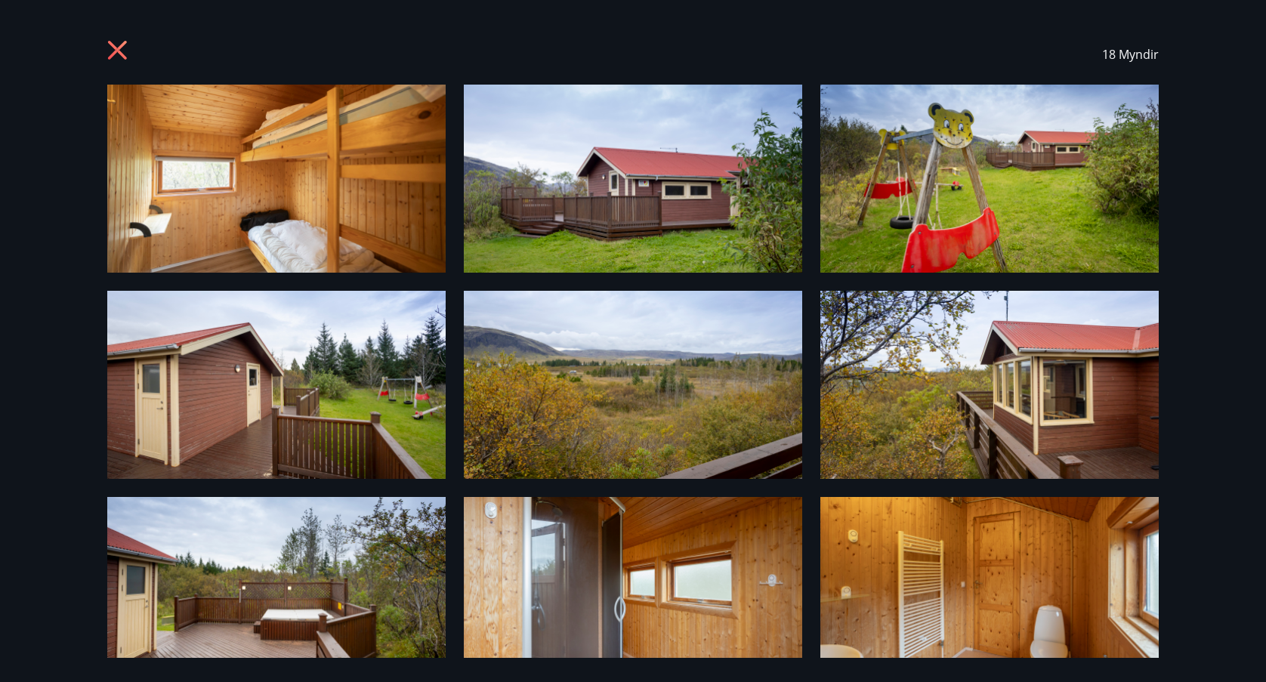
click at [119, 48] on icon at bounding box center [117, 50] width 19 height 19
